Goal: Task Accomplishment & Management: Use online tool/utility

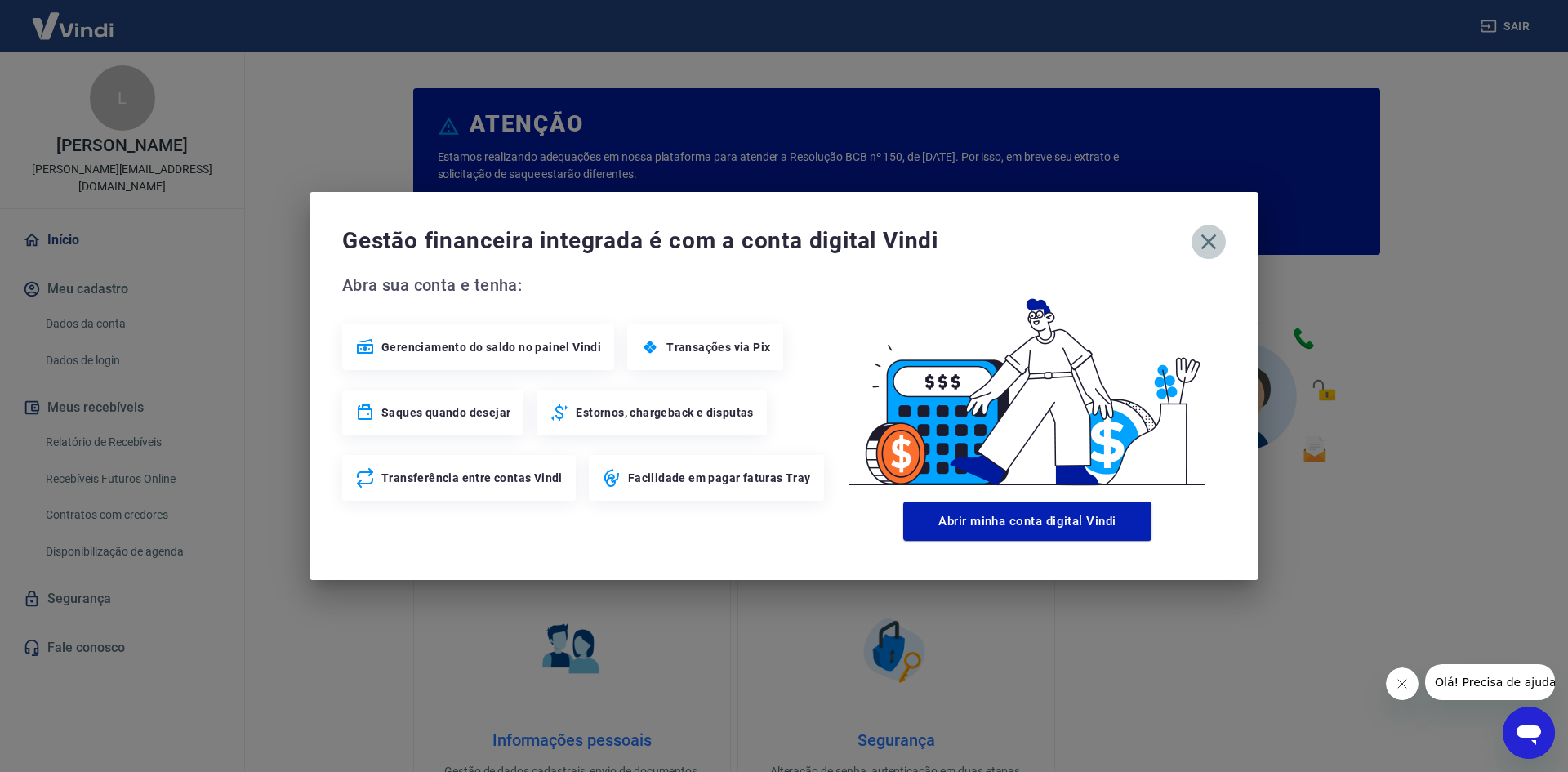
click at [1207, 238] on icon "button" at bounding box center [1208, 241] width 26 height 26
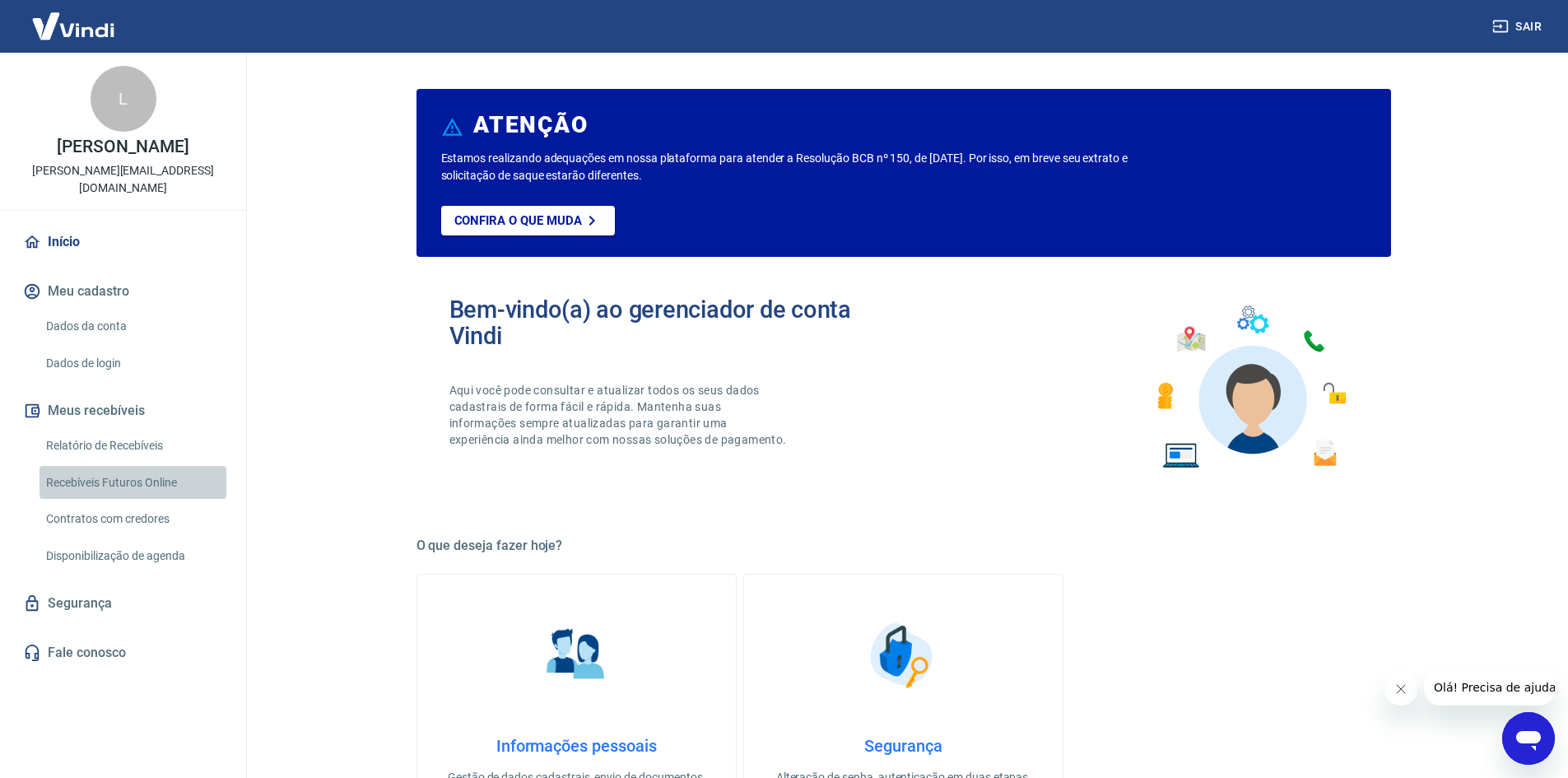
click at [116, 466] on link "Recebíveis Futuros Online" at bounding box center [133, 482] width 187 height 34
